Goal: Information Seeking & Learning: Learn about a topic

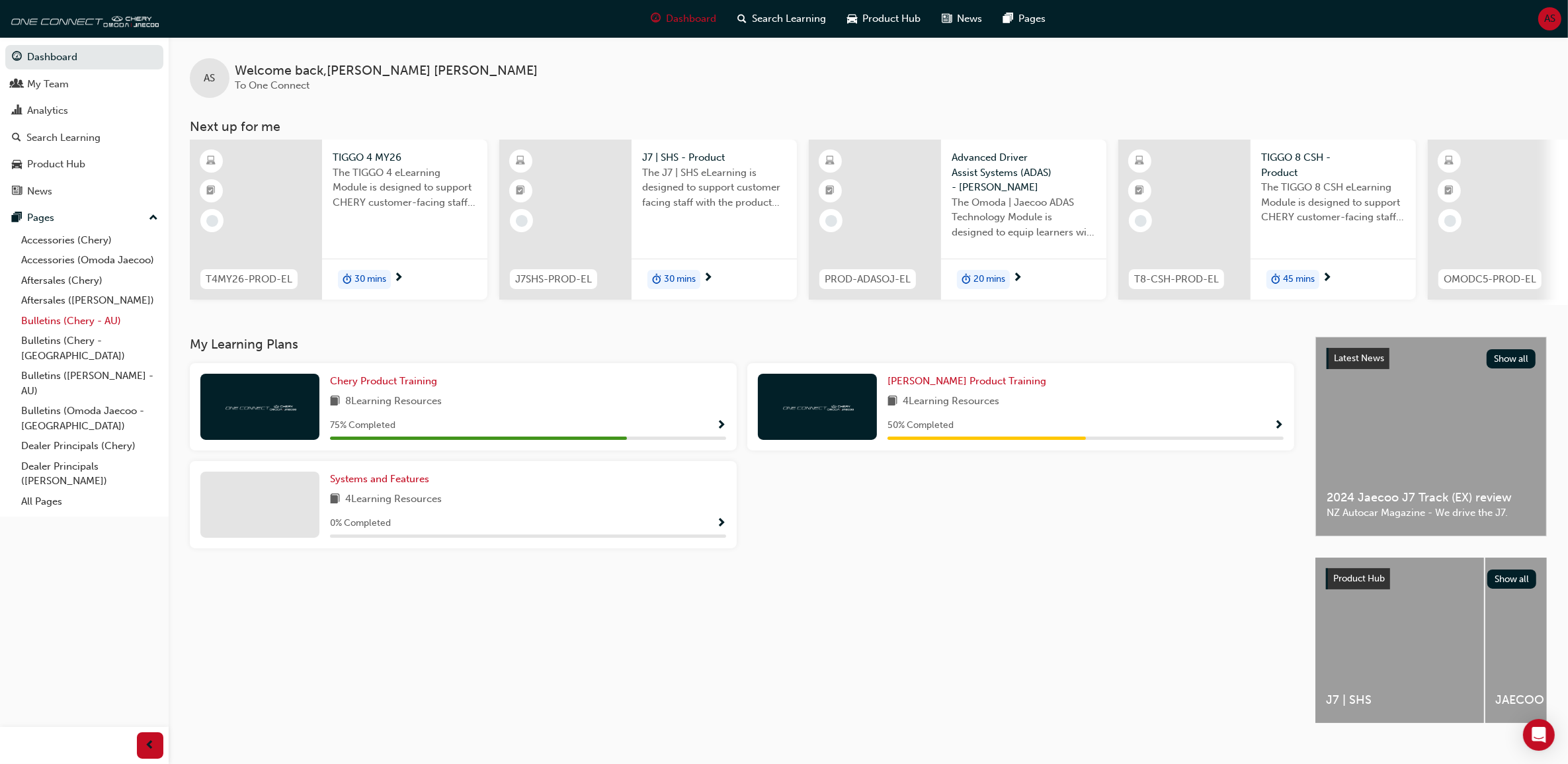
click at [89, 325] on link "Bulletins (Chery - AU)" at bounding box center [89, 321] width 147 height 21
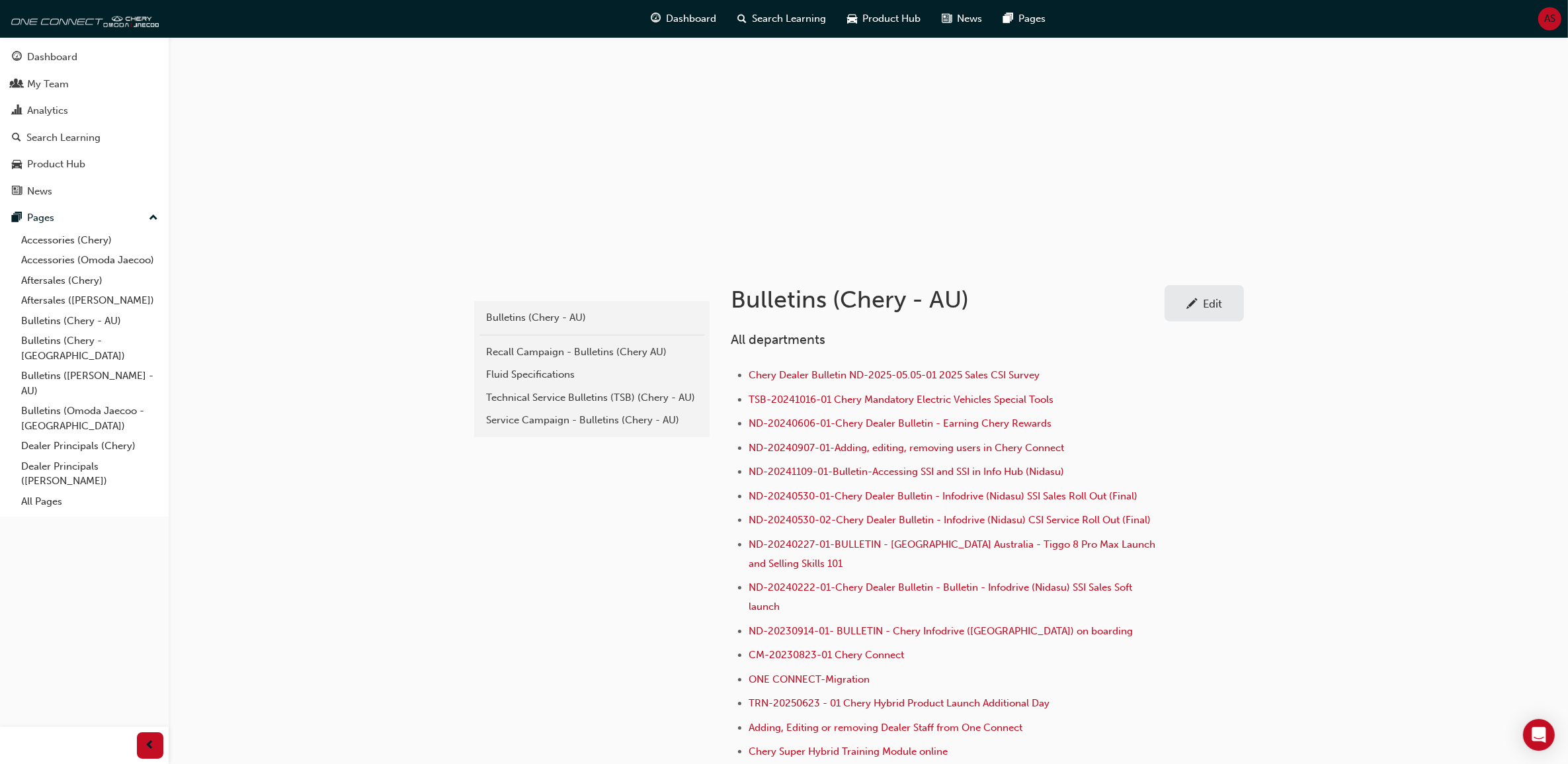
scroll to position [82, 0]
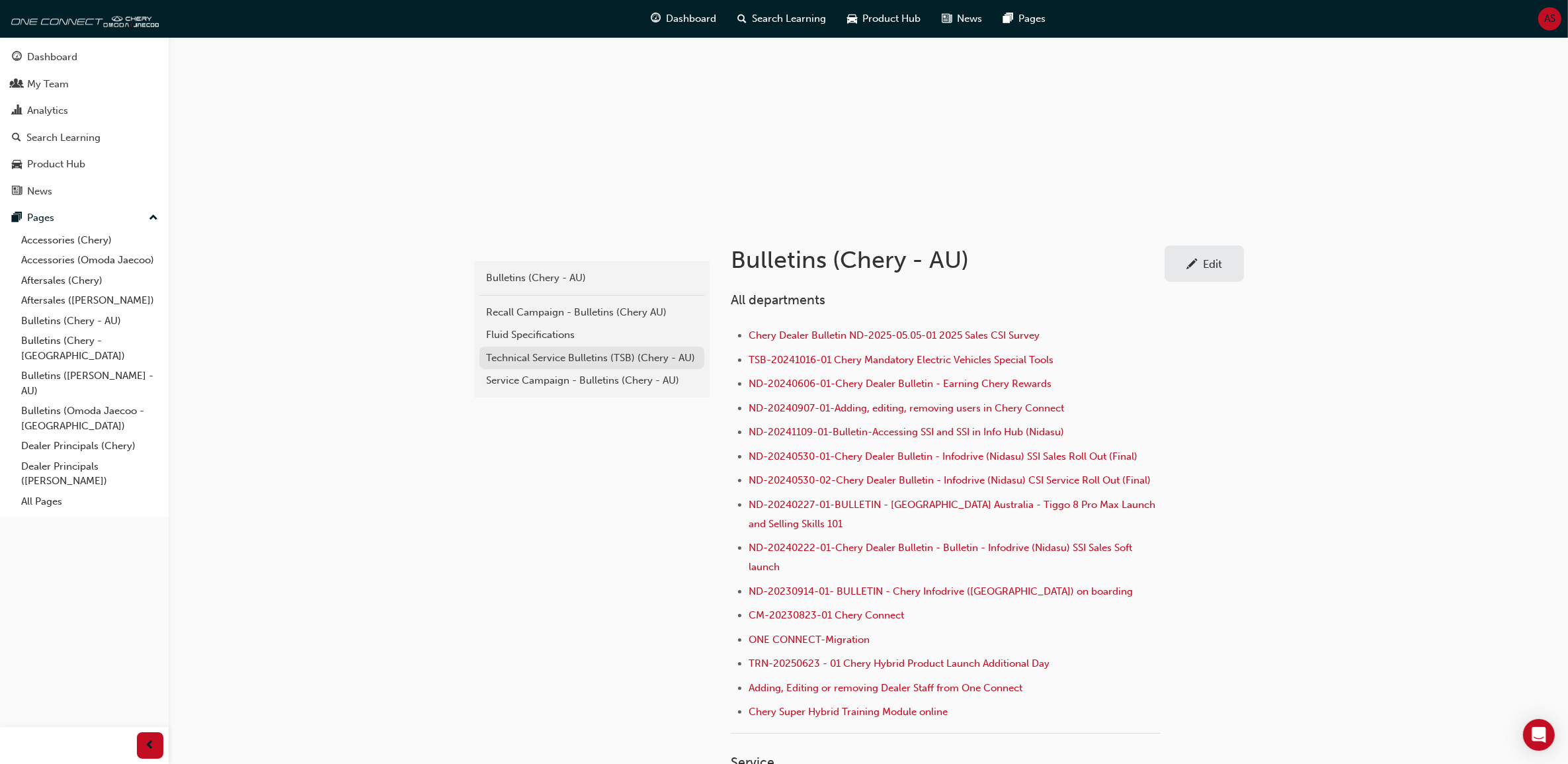
click at [523, 347] on link "Technical Service Bulletins (TSB) (Chery - AU)" at bounding box center [591, 358] width 225 height 23
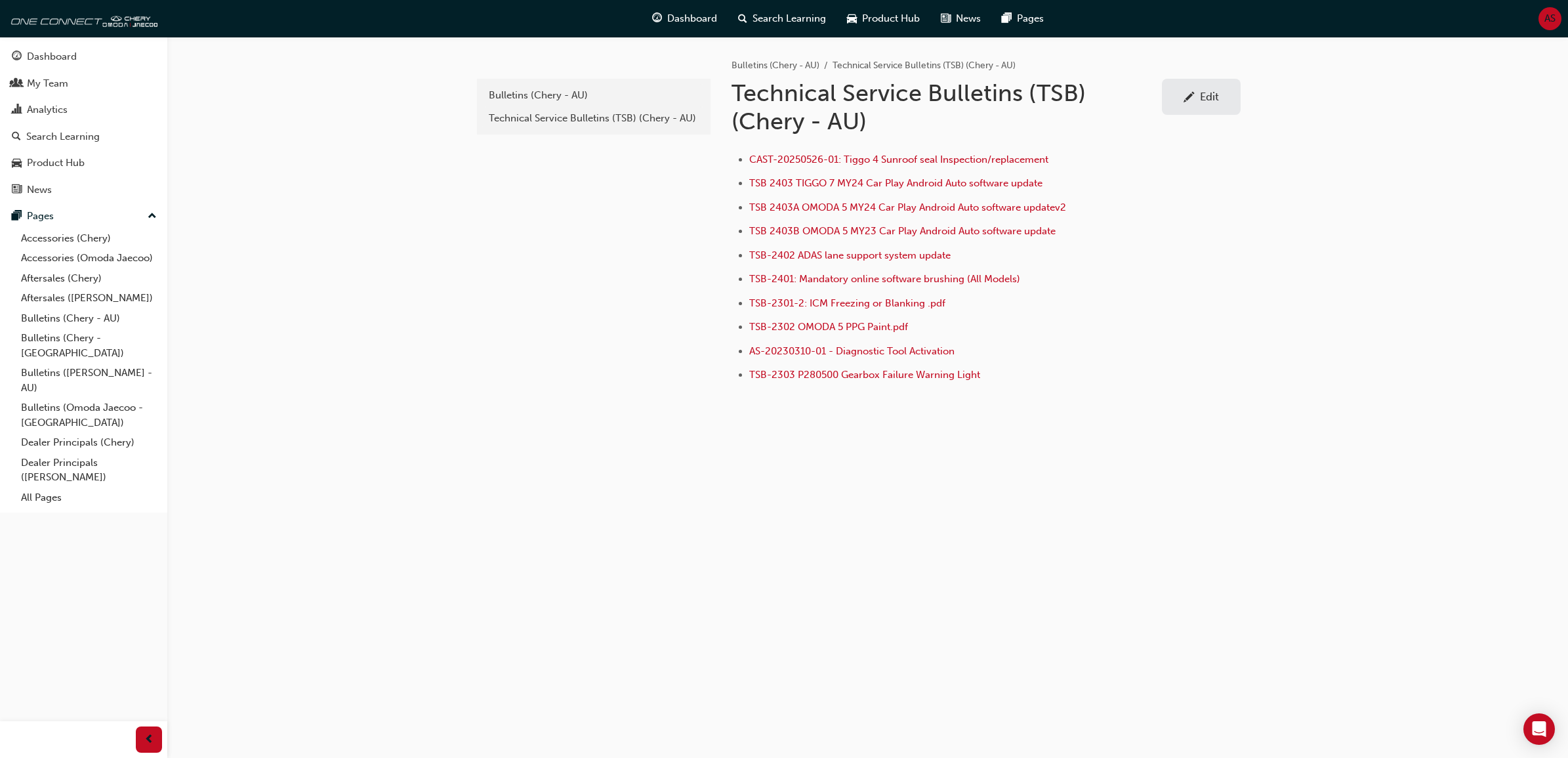
drag, startPoint x: 965, startPoint y: 254, endPoint x: 748, endPoint y: 262, distance: 217.1
click at [748, 262] on ul "CAST-20250526-01: Tiggo 4 Sunroof seal Inspection/replacement TSB 2403 TIGGO 7 …" at bounding box center [945, 269] width 427 height 235
copy link "TSB-2402 ADAS lane support system update"
